Goal: Information Seeking & Learning: Learn about a topic

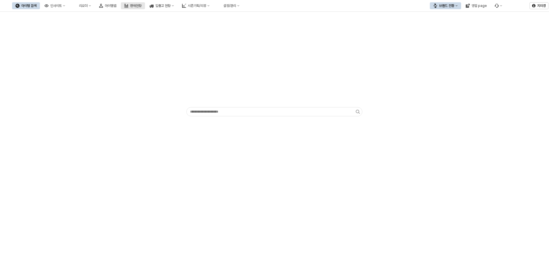
click at [142, 7] on div "판매현황" at bounding box center [135, 6] width 11 height 4
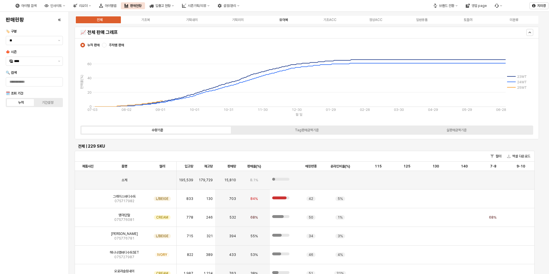
click at [285, 20] on div "유아복" at bounding box center [284, 20] width 9 height 4
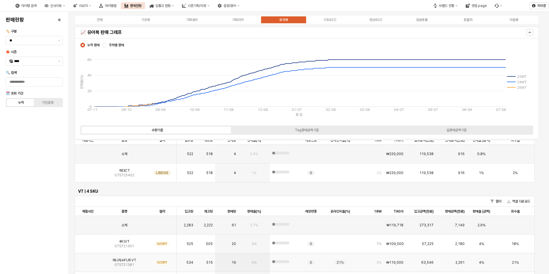
scroll to position [546, 0]
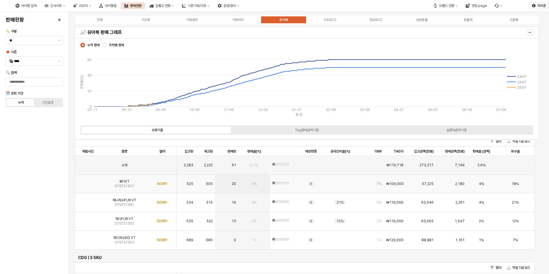
click at [88, 182] on img "App Frame" at bounding box center [88, 182] width 0 height 0
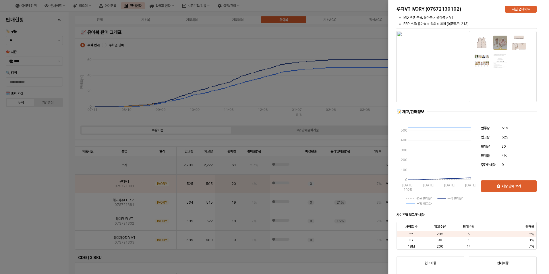
click at [48, 198] on div at bounding box center [274, 137] width 549 height 274
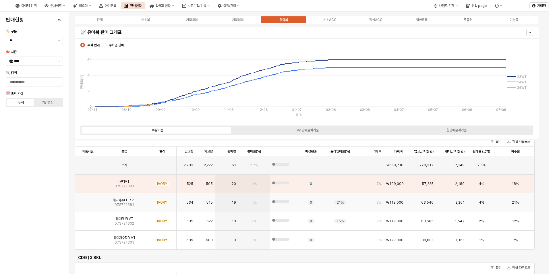
click at [88, 200] on img "App Frame" at bounding box center [88, 200] width 0 height 0
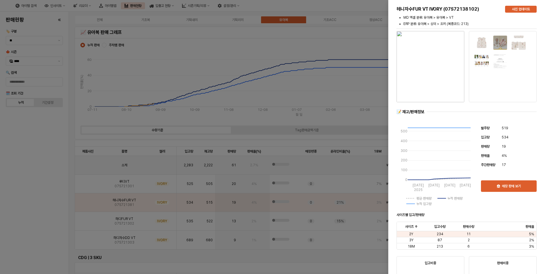
click at [33, 212] on div at bounding box center [274, 137] width 549 height 274
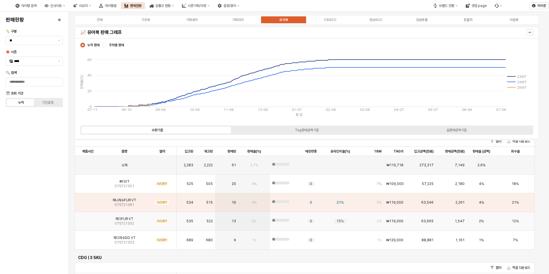
click at [88, 219] on img "App Frame" at bounding box center [88, 219] width 0 height 0
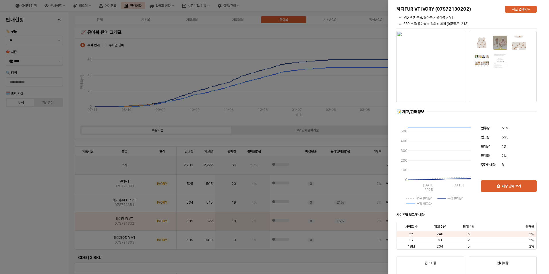
click at [47, 216] on div at bounding box center [274, 137] width 549 height 274
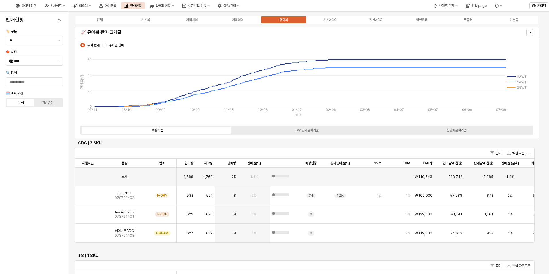
scroll to position [689, 0]
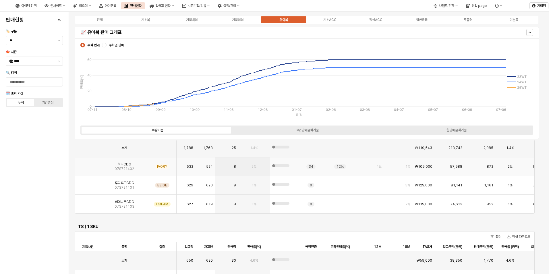
click at [88, 164] on img "App Frame" at bounding box center [88, 164] width 0 height 0
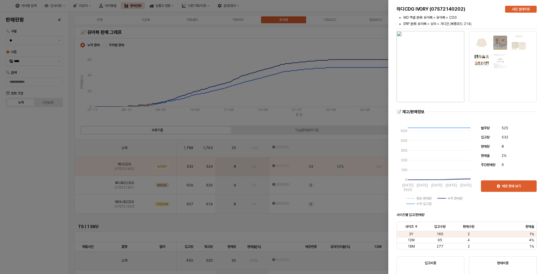
click at [39, 179] on div at bounding box center [274, 137] width 549 height 274
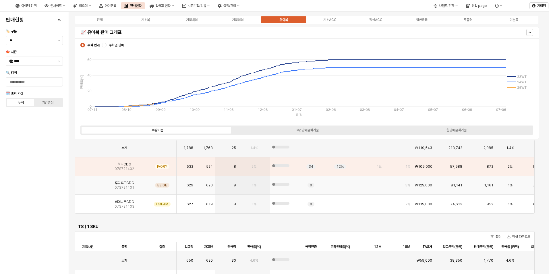
click at [88, 183] on img "App Frame" at bounding box center [88, 183] width 0 height 0
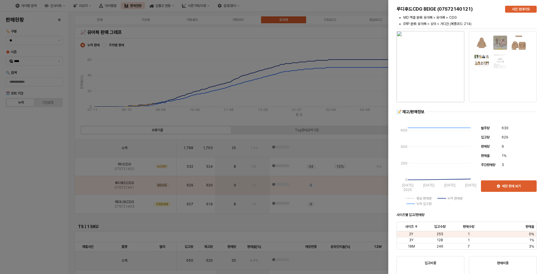
click at [43, 190] on div at bounding box center [274, 137] width 549 height 274
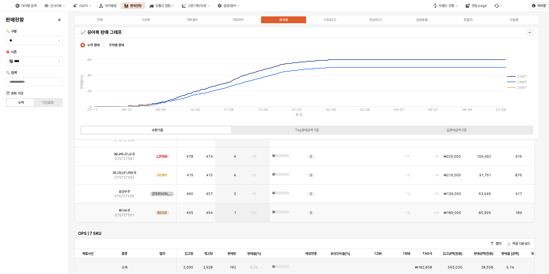
scroll to position [1637, 0]
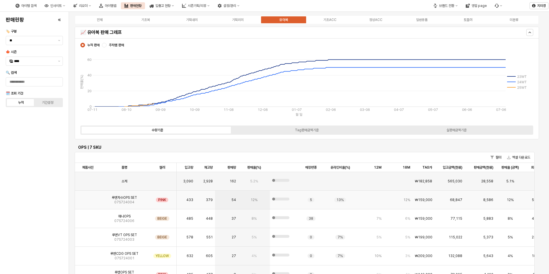
click at [88, 198] on img "App Frame" at bounding box center [88, 198] width 0 height 0
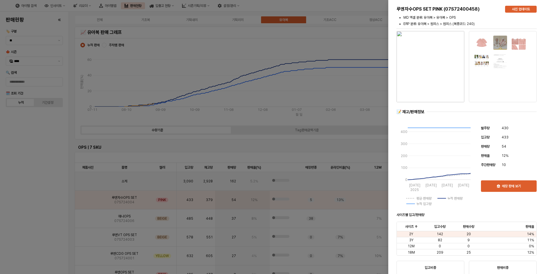
click at [44, 206] on div at bounding box center [274, 137] width 549 height 274
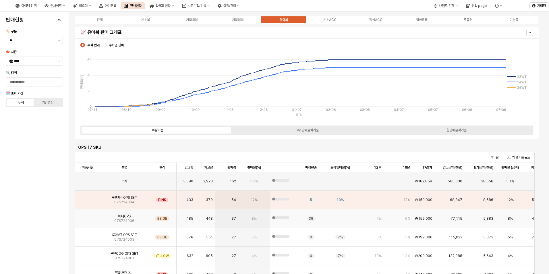
click at [88, 216] on img "App Frame" at bounding box center [88, 216] width 0 height 0
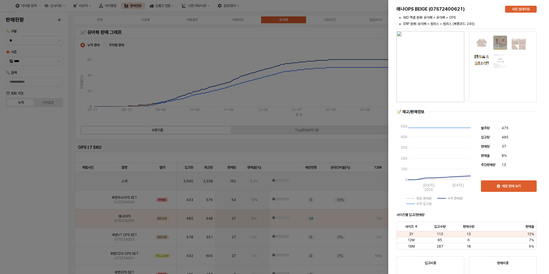
click at [47, 231] on div at bounding box center [274, 137] width 549 height 274
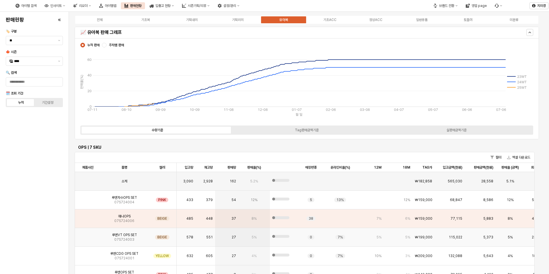
click at [88, 235] on img "App Frame" at bounding box center [88, 235] width 0 height 0
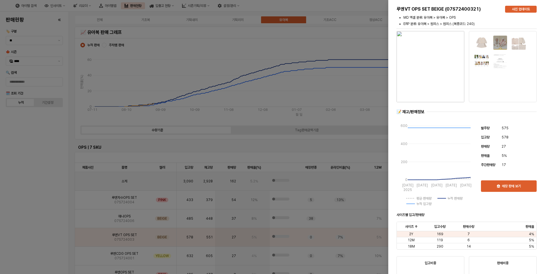
click at [45, 231] on div at bounding box center [274, 137] width 549 height 274
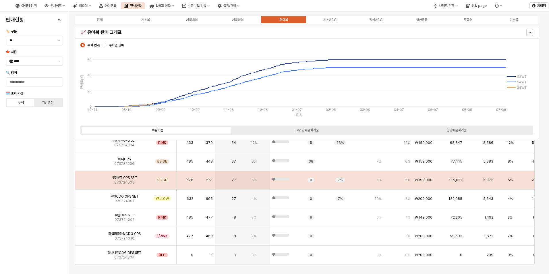
scroll to position [1695, 0]
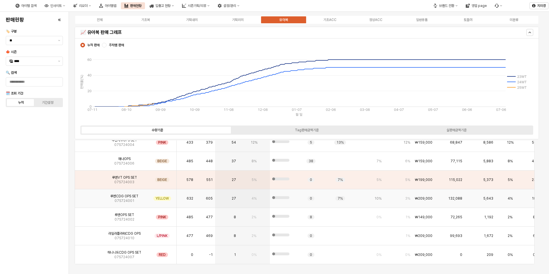
click at [88, 196] on img "App Frame" at bounding box center [88, 196] width 0 height 0
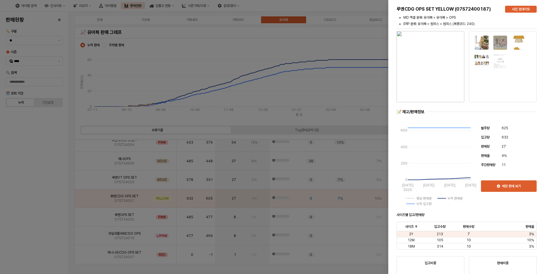
click at [59, 207] on div at bounding box center [274, 137] width 549 height 274
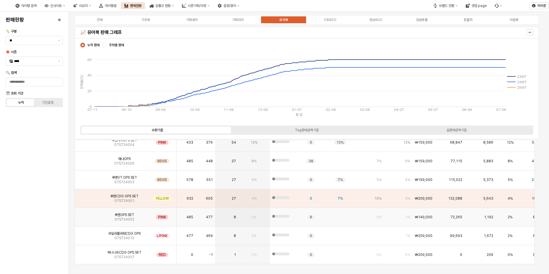
click at [88, 215] on img "App Frame" at bounding box center [88, 215] width 0 height 0
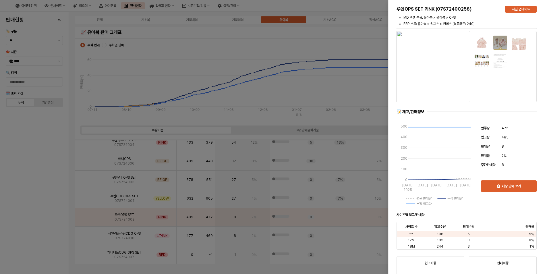
click at [44, 221] on div at bounding box center [274, 137] width 549 height 274
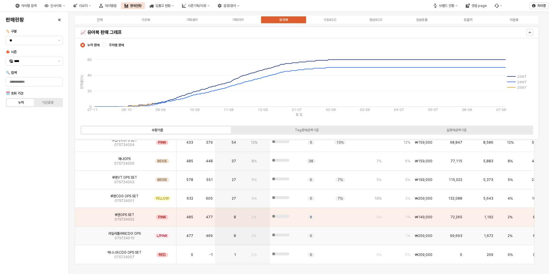
click at [88, 234] on img "App Frame" at bounding box center [88, 234] width 0 height 0
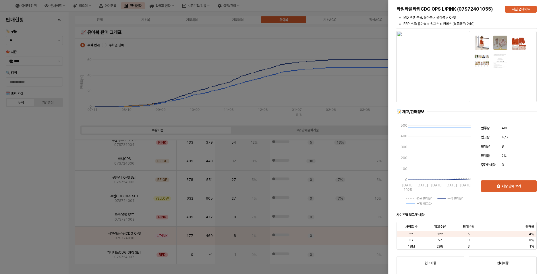
click at [55, 224] on div at bounding box center [274, 137] width 549 height 274
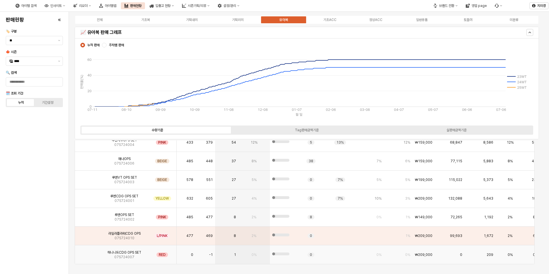
click at [88, 252] on img "App Frame" at bounding box center [88, 252] width 0 height 0
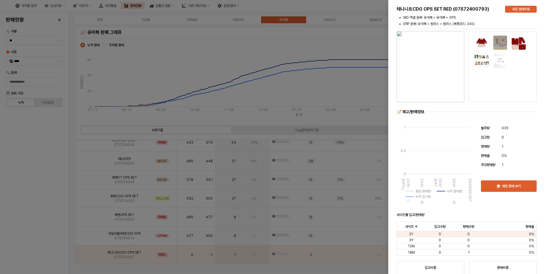
click at [53, 229] on div at bounding box center [274, 137] width 549 height 274
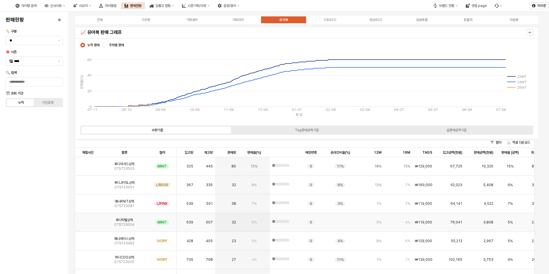
scroll to position [29, 0]
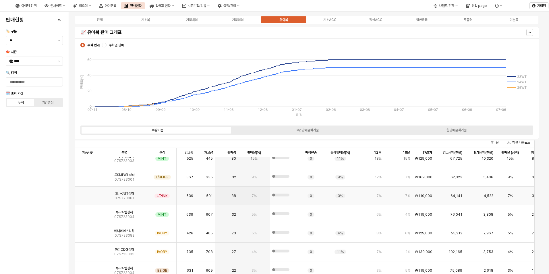
click at [88, 194] on img "App Frame" at bounding box center [88, 194] width 0 height 0
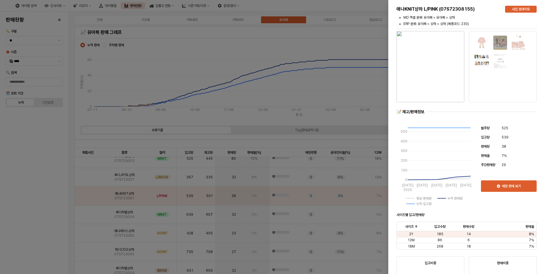
click at [52, 199] on div at bounding box center [274, 137] width 549 height 274
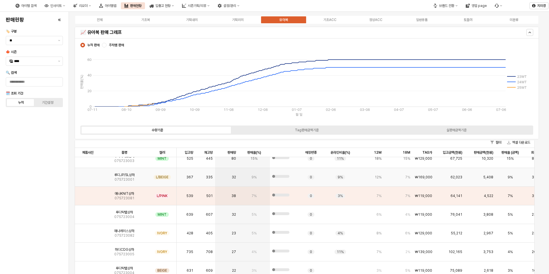
click at [88, 175] on img "App Frame" at bounding box center [88, 175] width 0 height 0
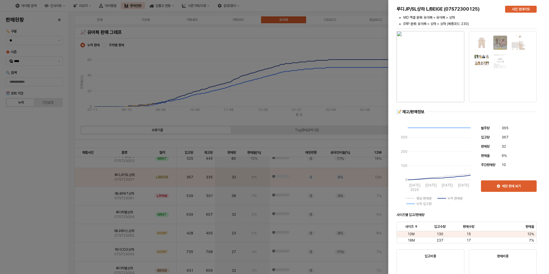
click at [49, 195] on div at bounding box center [274, 137] width 549 height 274
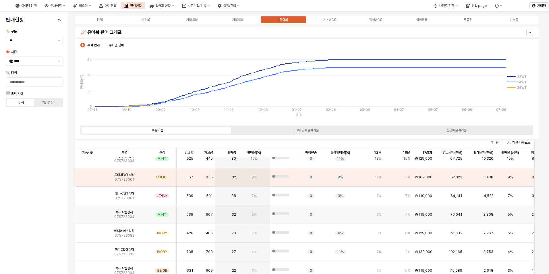
click at [88, 212] on img "App Frame" at bounding box center [88, 212] width 0 height 0
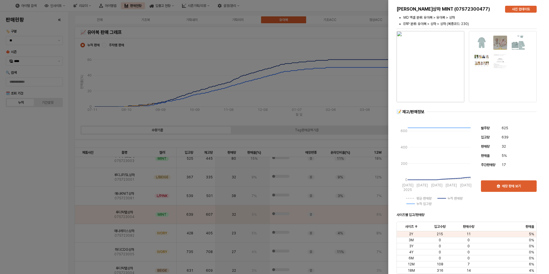
click at [41, 229] on div at bounding box center [274, 137] width 549 height 274
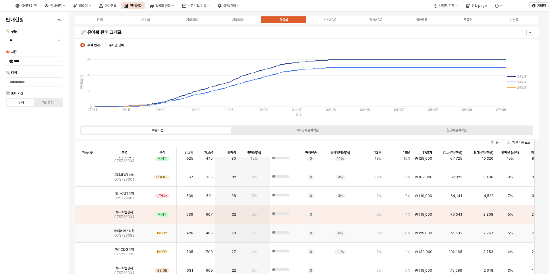
click at [88, 231] on img "App Frame" at bounding box center [88, 231] width 0 height 0
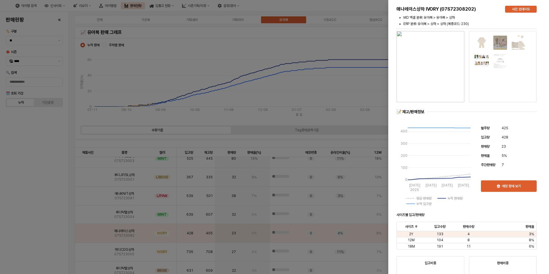
click at [40, 234] on div at bounding box center [274, 137] width 549 height 274
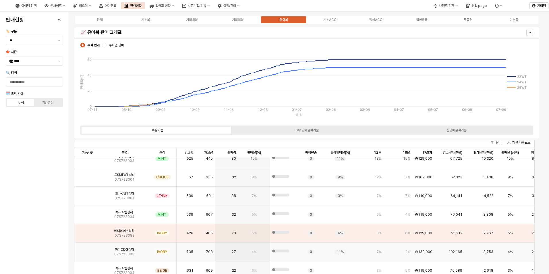
click at [88, 250] on img "App Frame" at bounding box center [88, 250] width 0 height 0
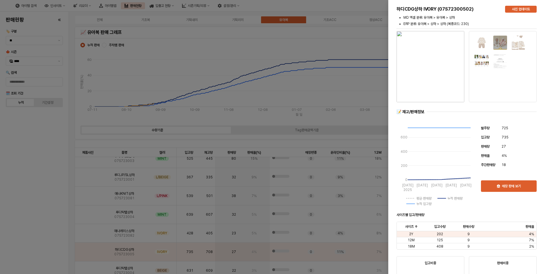
click at [34, 242] on div at bounding box center [274, 137] width 549 height 274
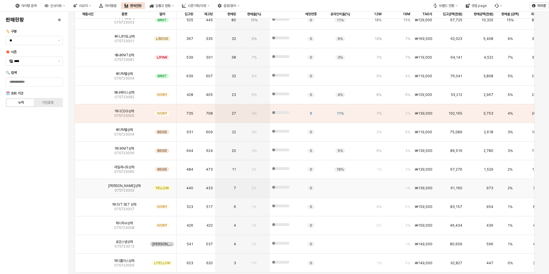
scroll to position [142, 0]
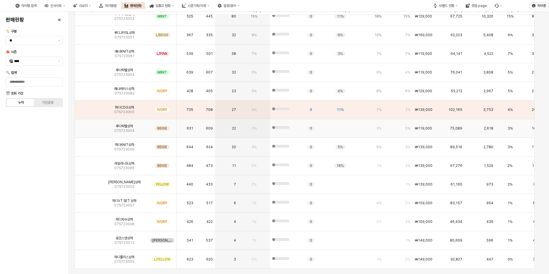
click at [88, 126] on img "App Frame" at bounding box center [88, 126] width 0 height 0
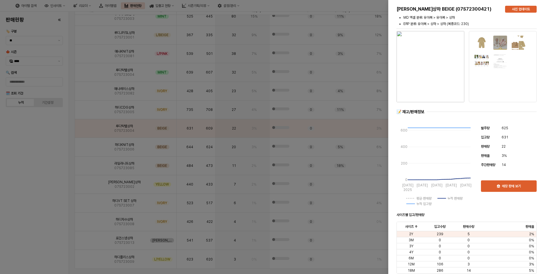
click at [40, 151] on div at bounding box center [274, 137] width 549 height 274
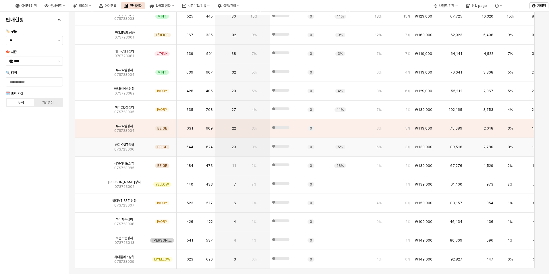
click at [88, 145] on img "App Frame" at bounding box center [88, 145] width 0 height 0
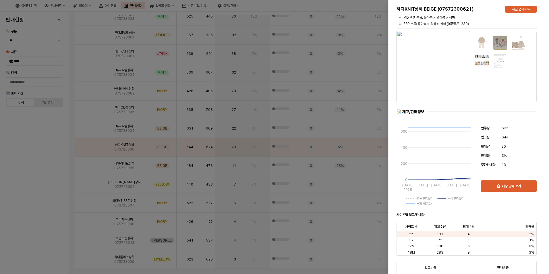
click at [45, 156] on div at bounding box center [274, 137] width 549 height 274
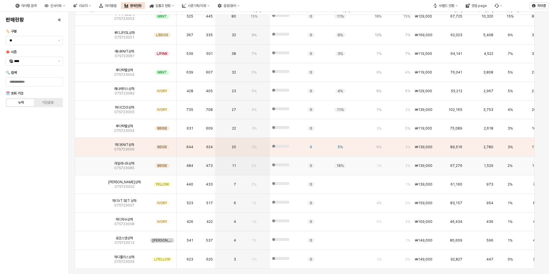
click at [88, 163] on img "App Frame" at bounding box center [88, 163] width 0 height 0
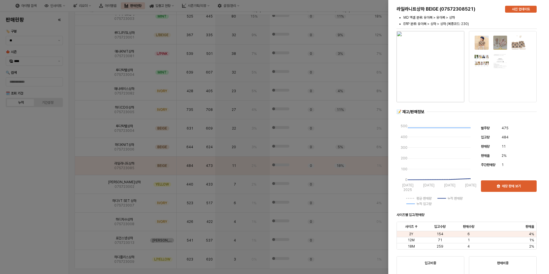
click at [28, 192] on div at bounding box center [274, 137] width 549 height 274
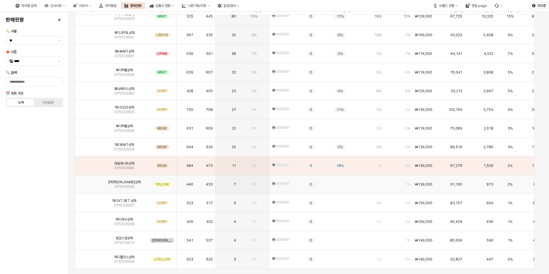
click at [88, 182] on img "App Frame" at bounding box center [88, 182] width 0 height 0
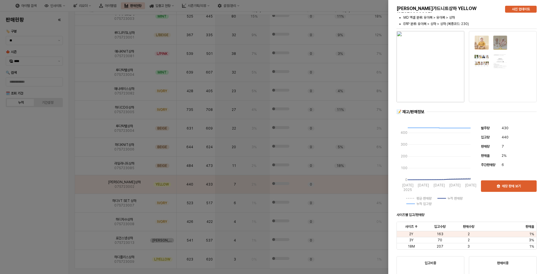
click at [24, 203] on div at bounding box center [274, 137] width 549 height 274
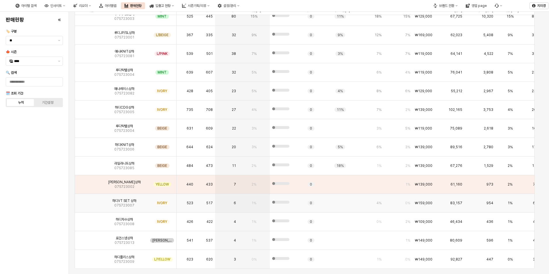
click at [88, 201] on img "App Frame" at bounding box center [88, 201] width 0 height 0
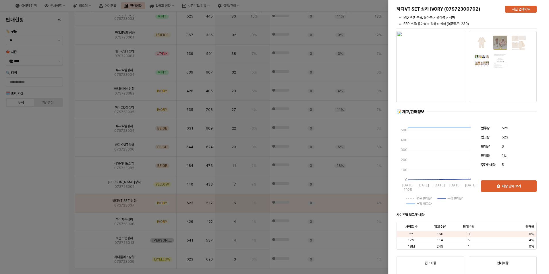
click at [48, 211] on div at bounding box center [274, 137] width 549 height 274
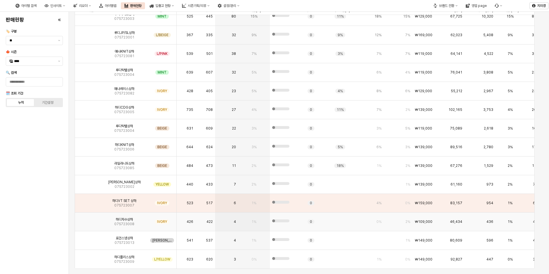
click at [88, 219] on img "App Frame" at bounding box center [88, 219] width 0 height 0
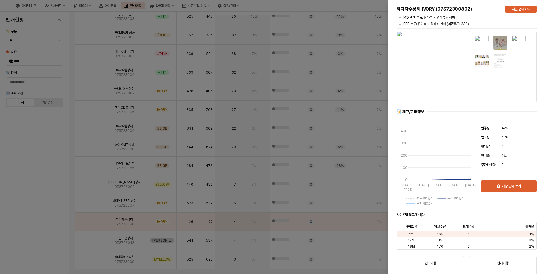
click at [52, 223] on div at bounding box center [274, 137] width 549 height 274
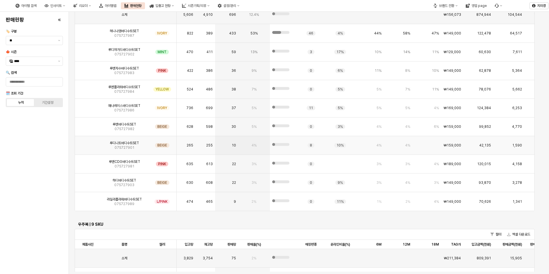
scroll to position [1107, 0]
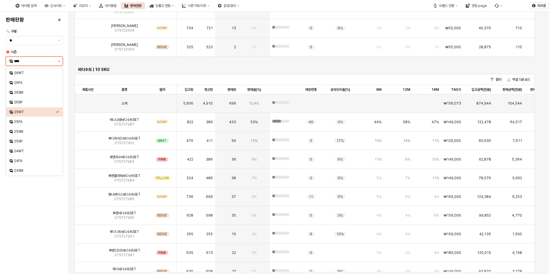
click at [60, 63] on button "제안 사항 표시" at bounding box center [59, 61] width 7 height 9
click at [37, 121] on div "25FA" at bounding box center [35, 121] width 42 height 5
type input "****"
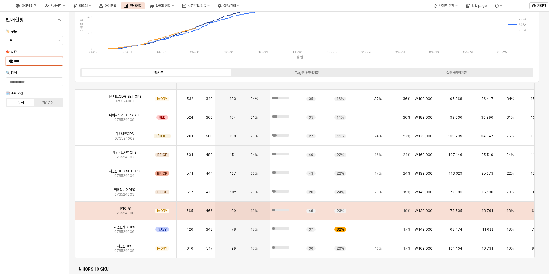
scroll to position [1379, 0]
